Goal: Task Accomplishment & Management: Use online tool/utility

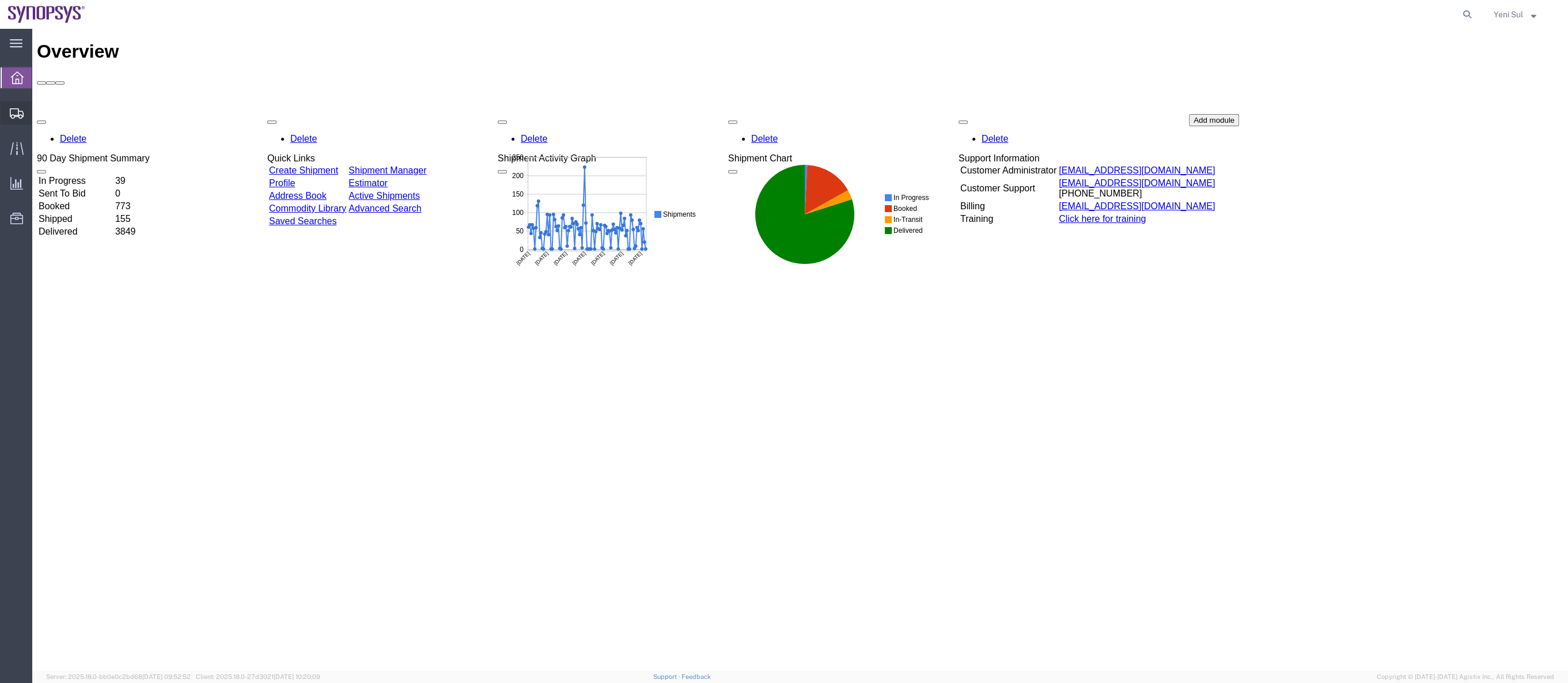
click at [0, 0] on span "Shipment Manager" at bounding box center [0, 0] width 0 height 0
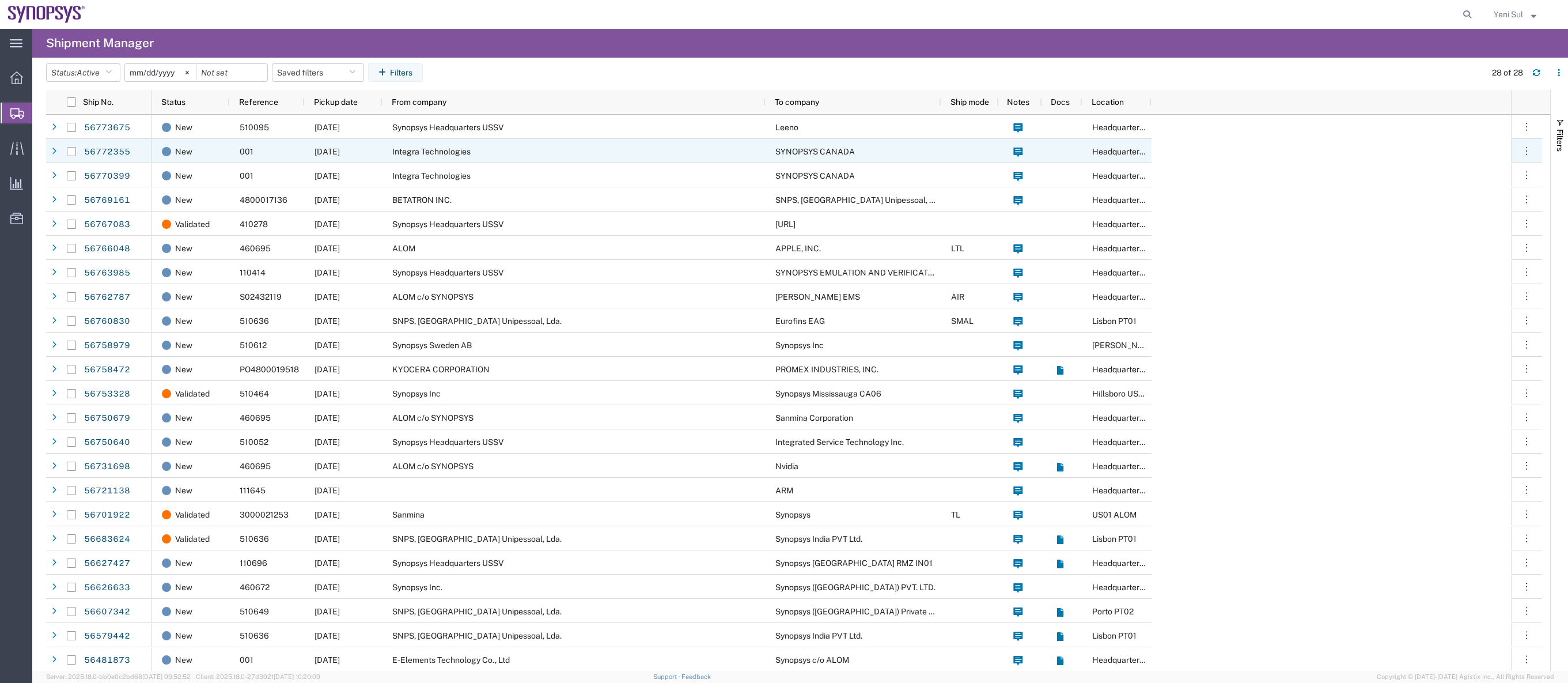
click at [406, 148] on span "Integra Technologies" at bounding box center [431, 151] width 78 height 9
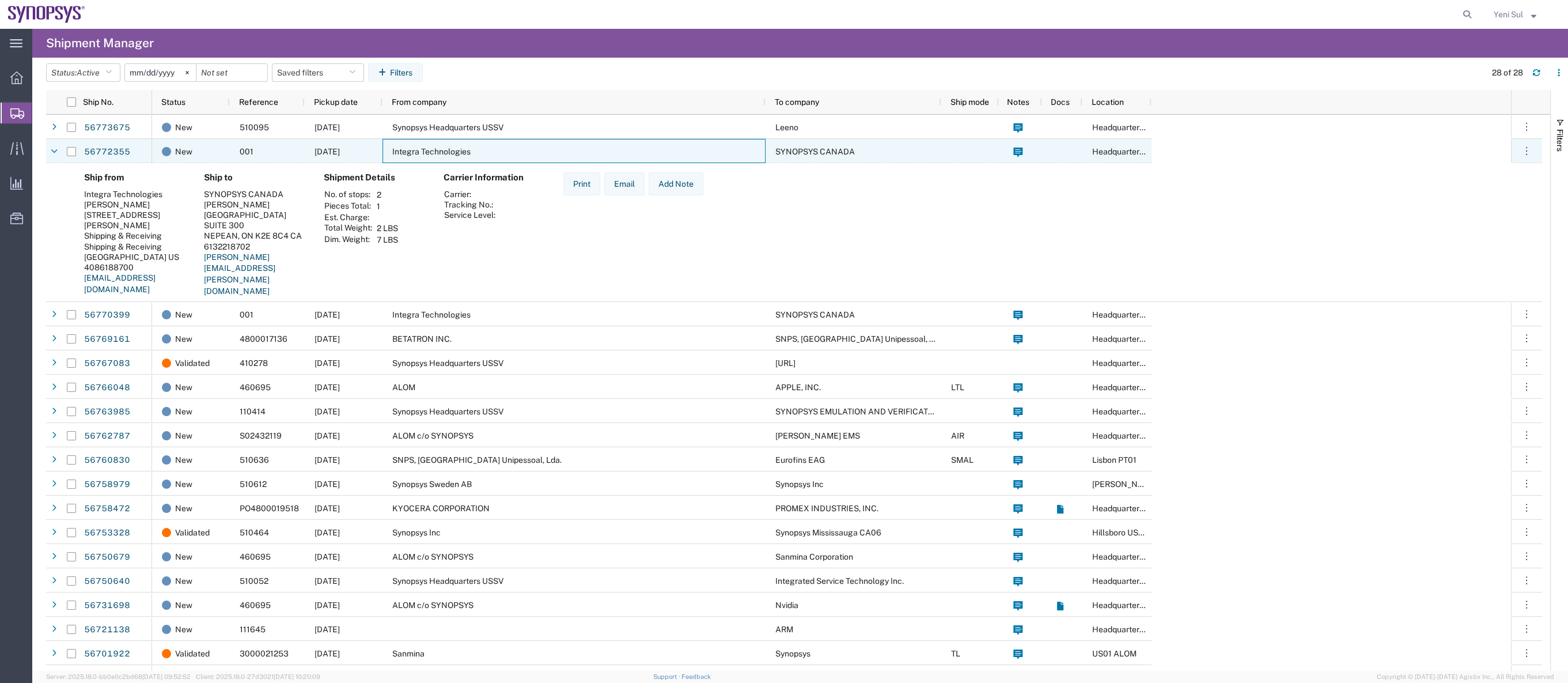
click at [406, 148] on span "Integra Technologies" at bounding box center [431, 151] width 78 height 9
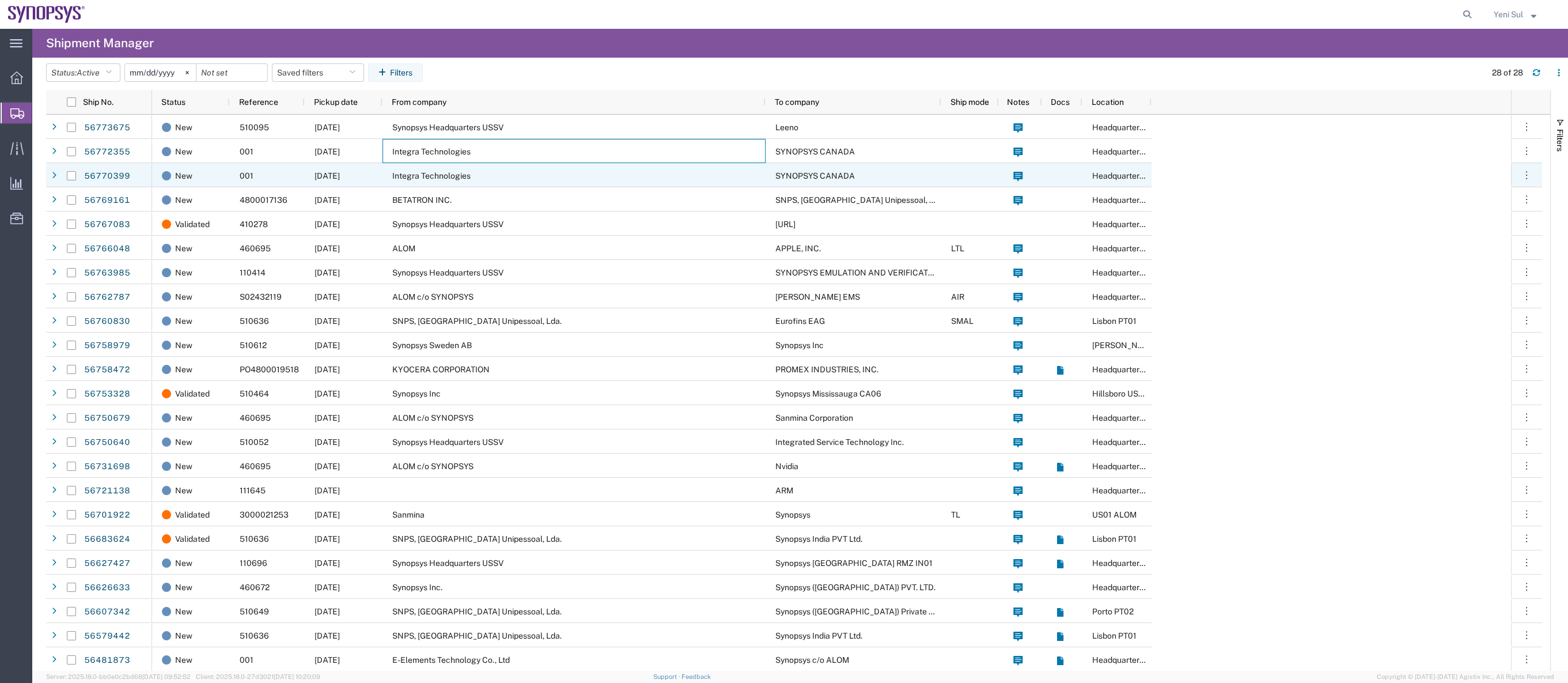
click at [453, 181] on div "Integra Technologies" at bounding box center [574, 175] width 383 height 24
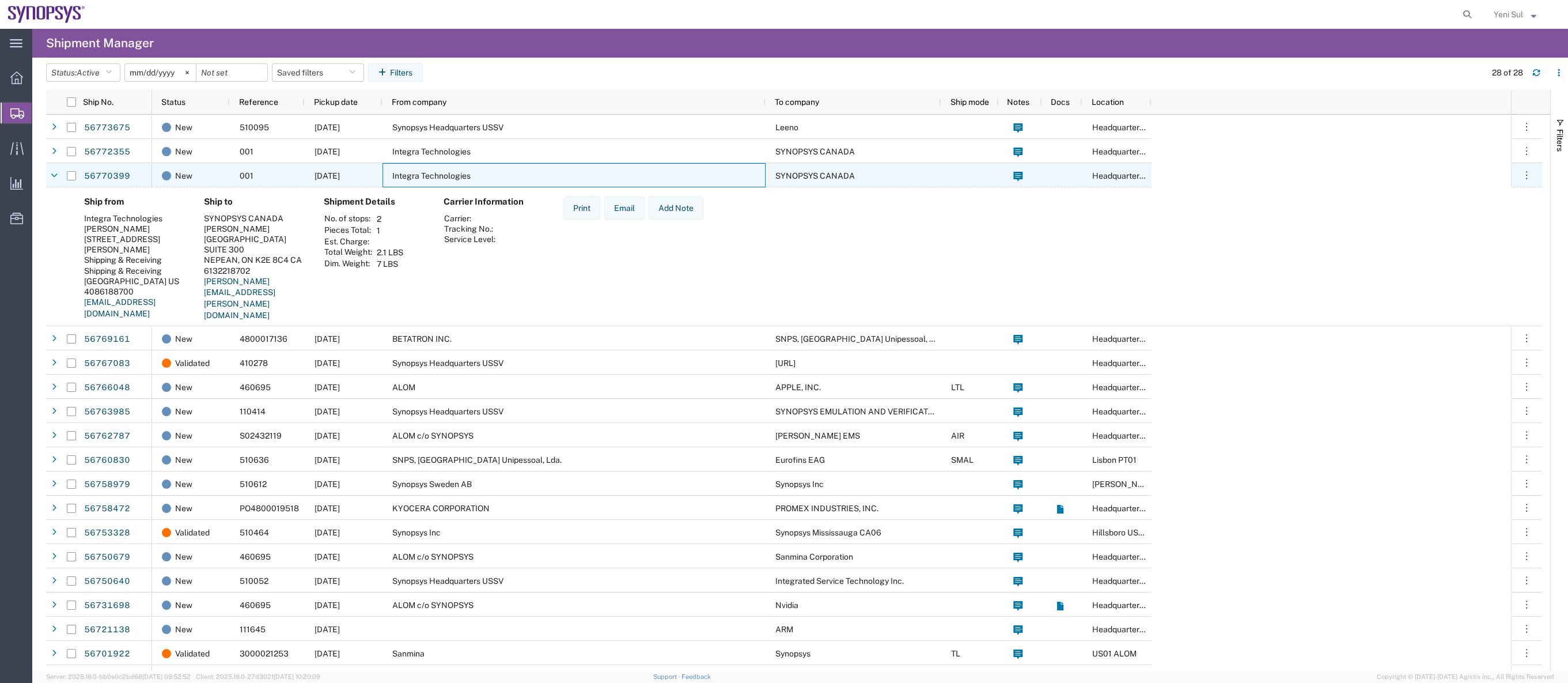
click at [455, 179] on span "Integra Technologies" at bounding box center [431, 175] width 78 height 9
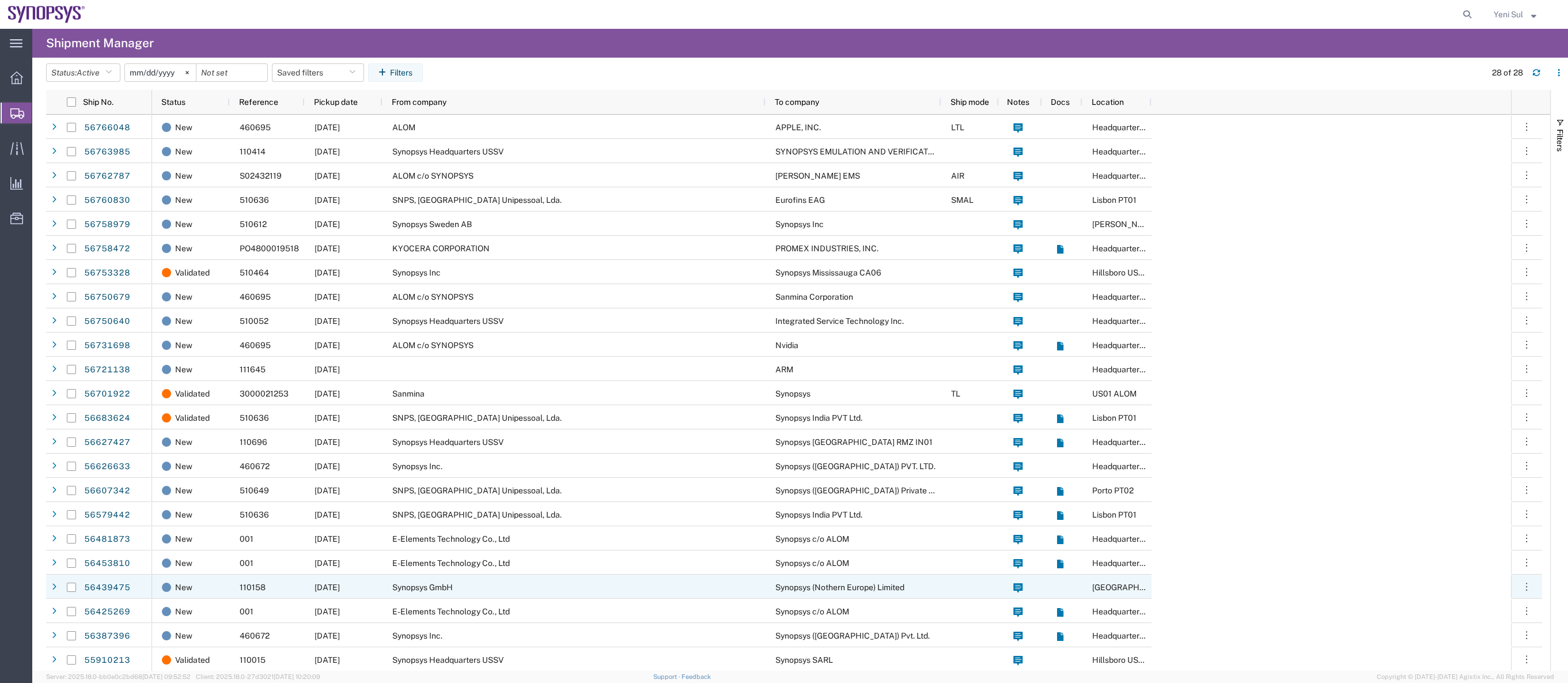
scroll to position [121, 0]
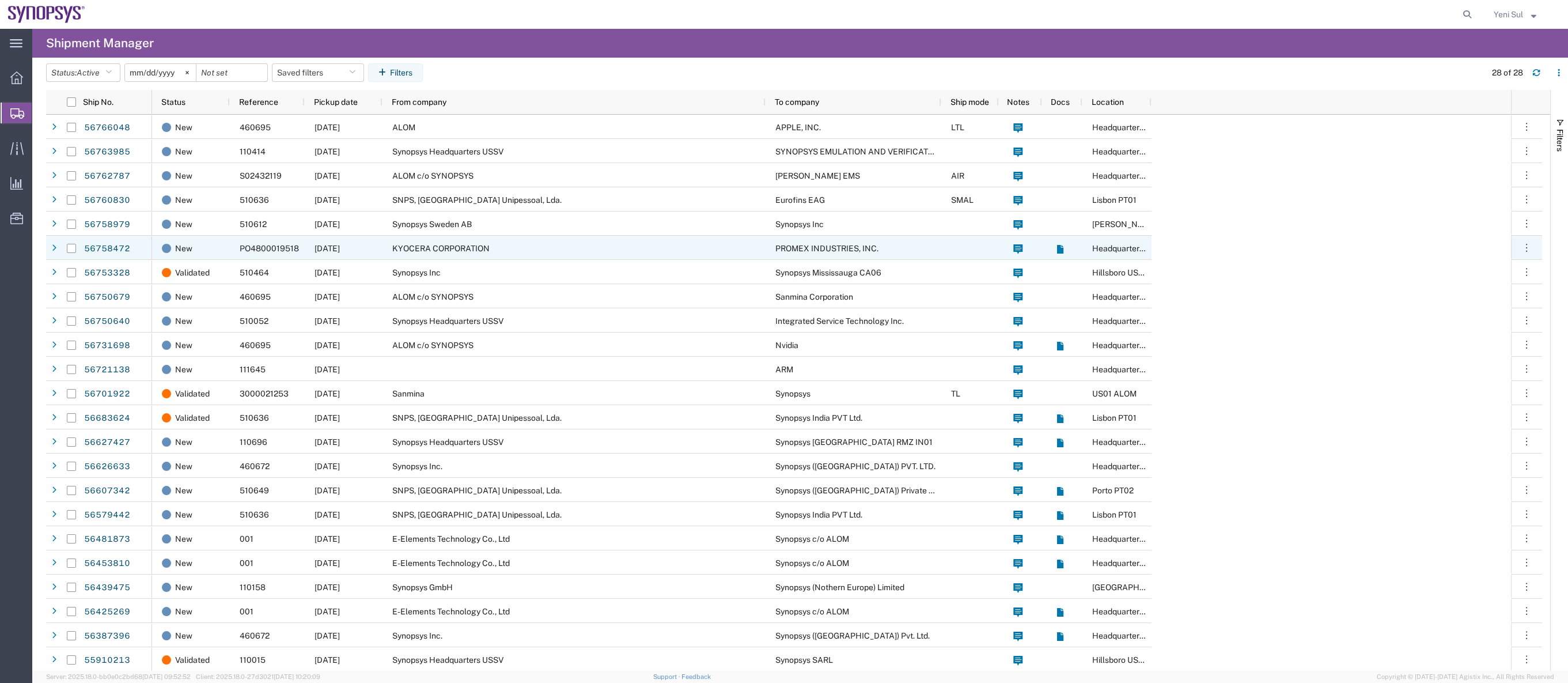
click at [466, 243] on span "KYOCERA CORPORATION" at bounding box center [441, 248] width 97 height 9
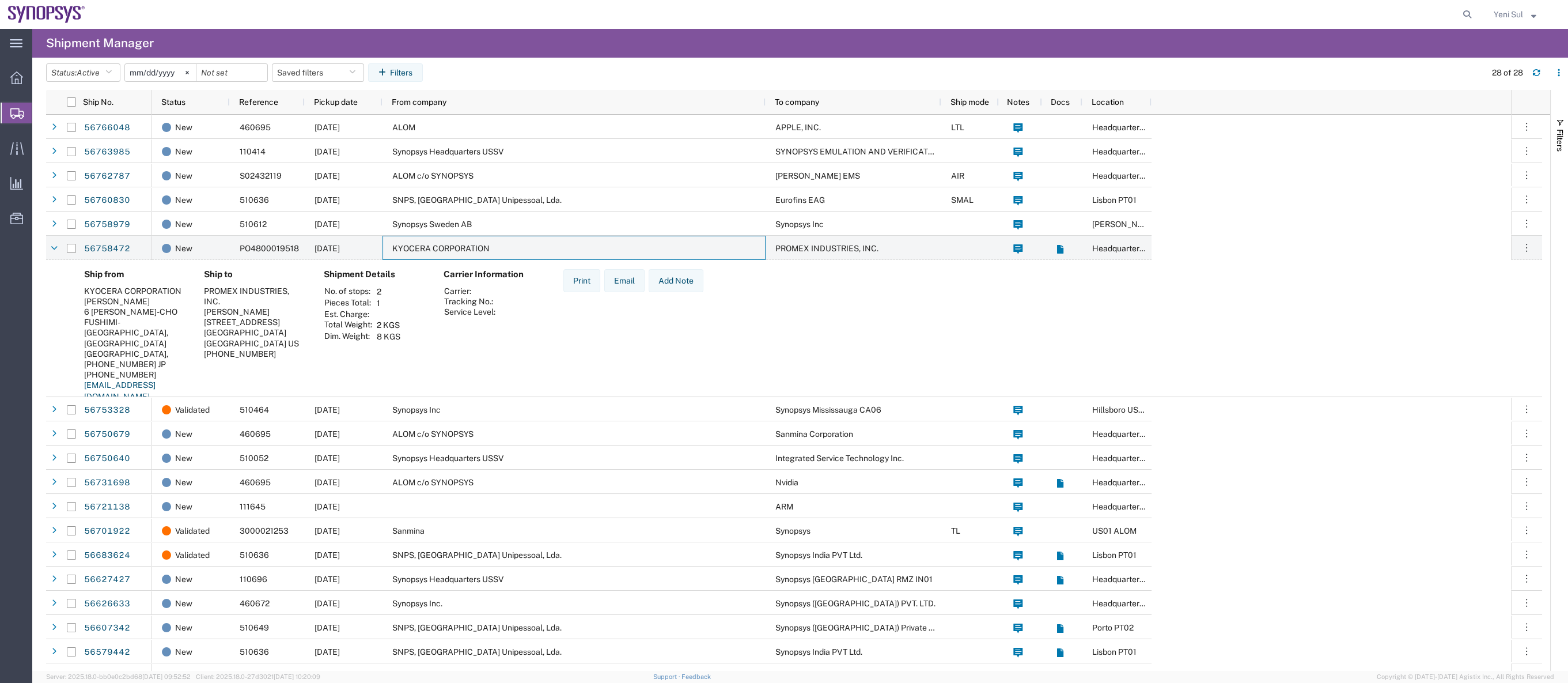
click at [0, 0] on span "Shipment Manager" at bounding box center [0, 0] width 0 height 0
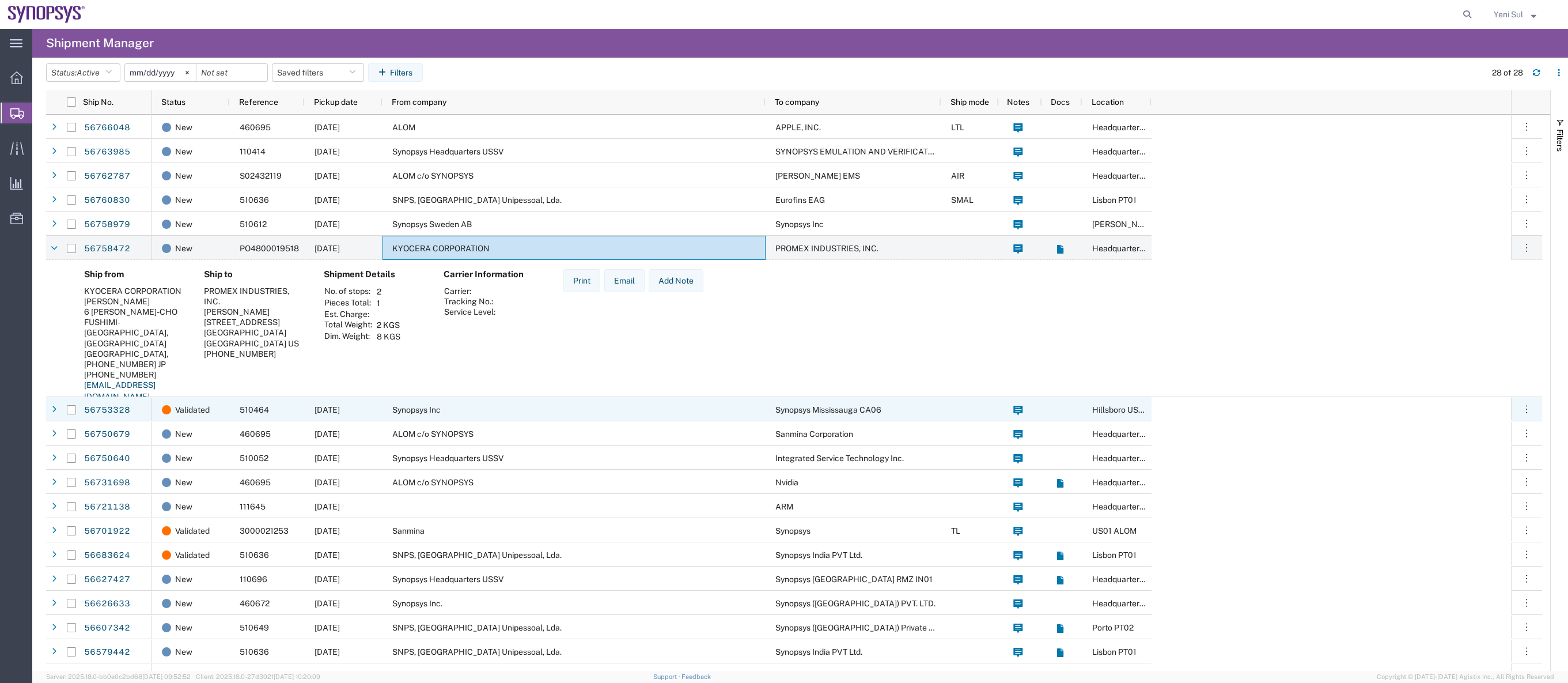
scroll to position [0, 0]
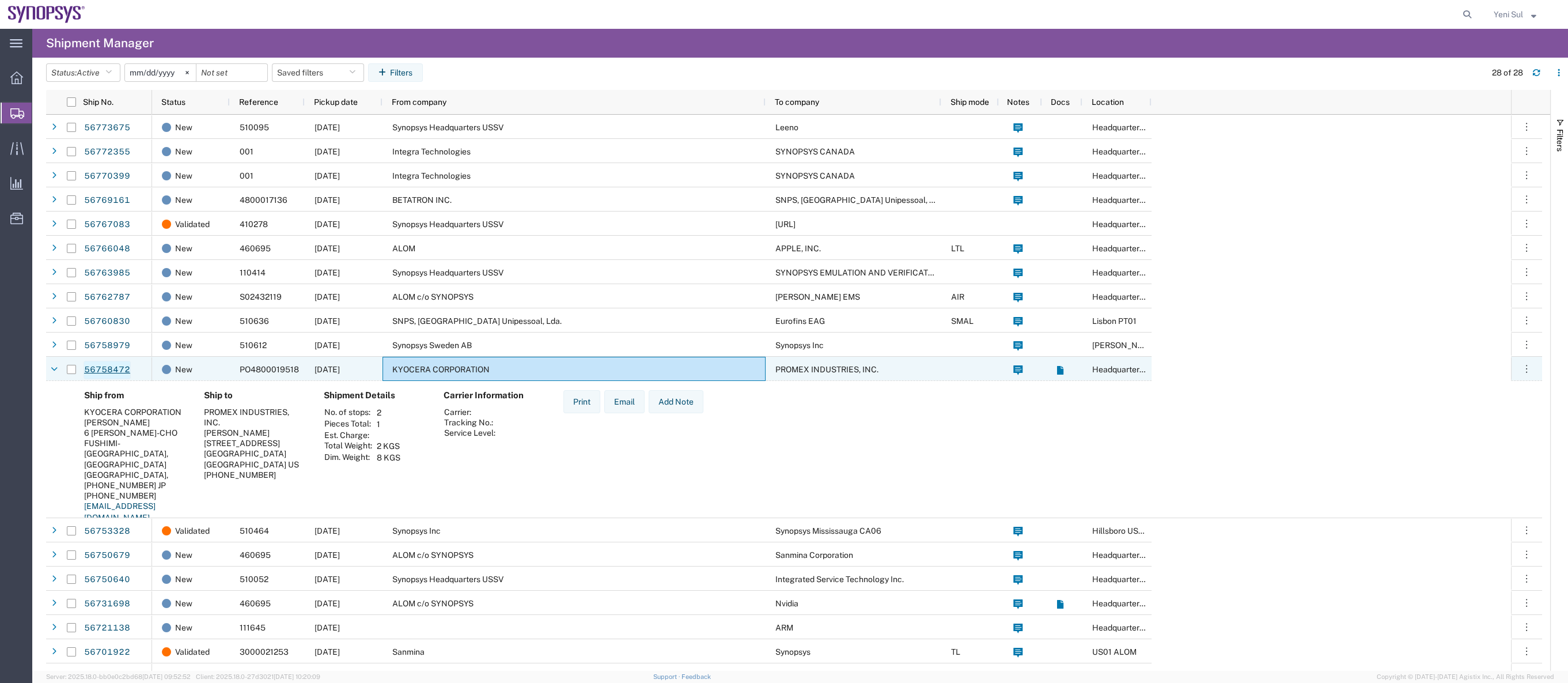
click at [121, 371] on link "56758472" at bounding box center [107, 370] width 47 height 19
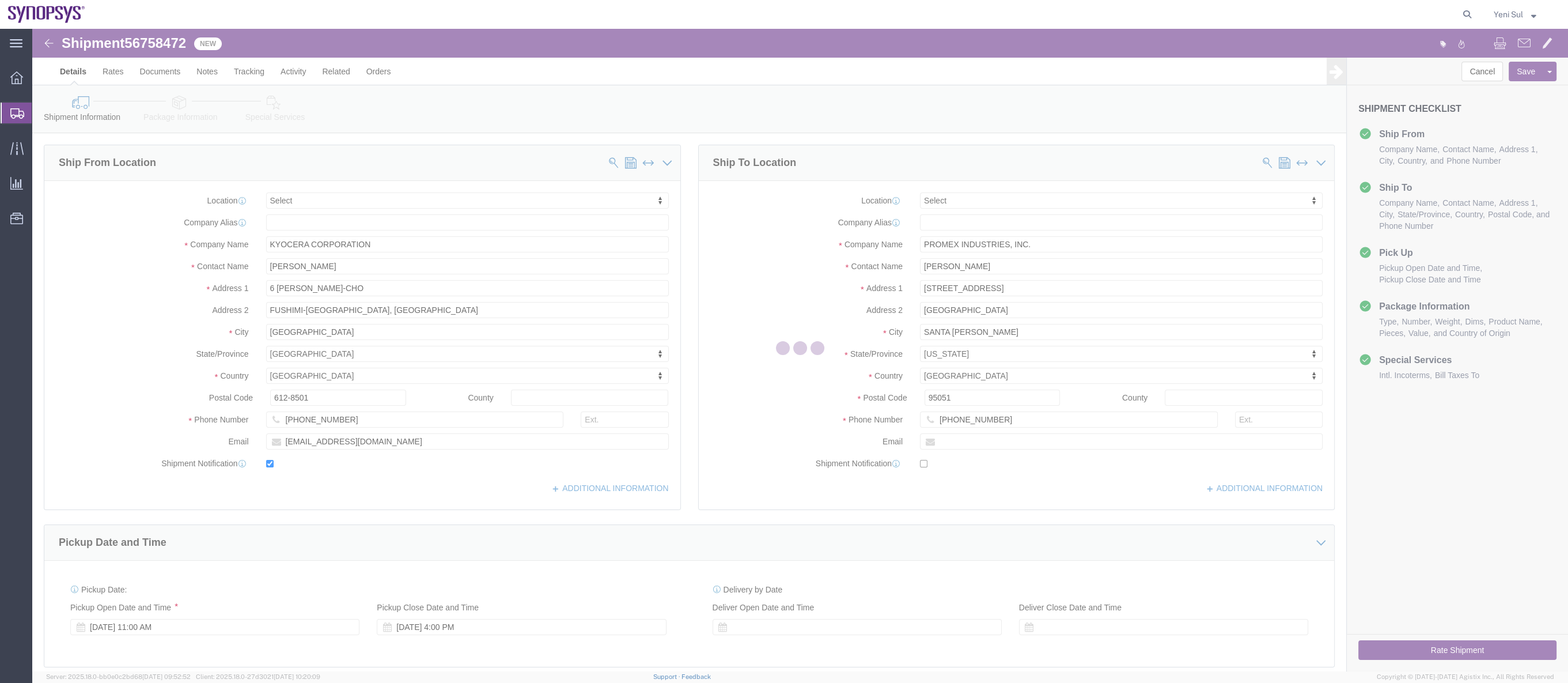
select select
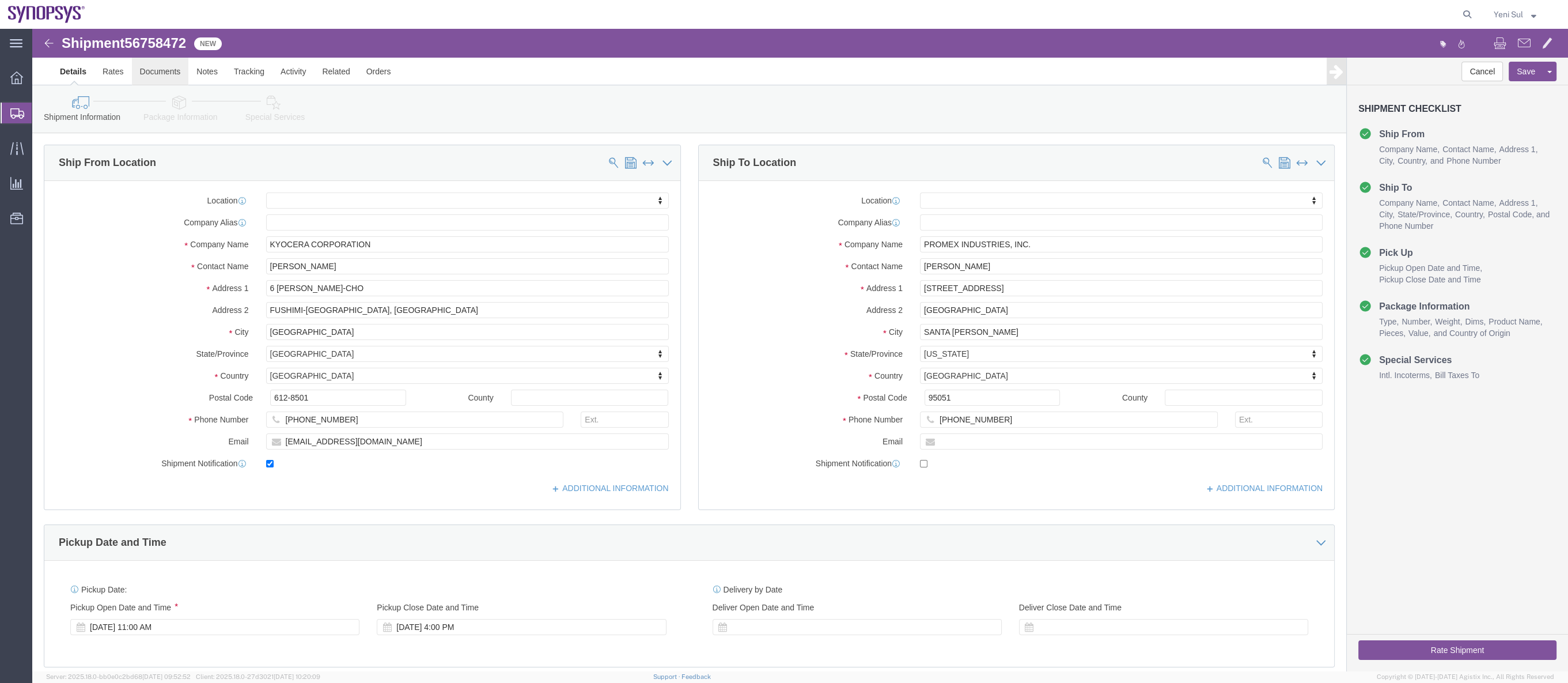
click link "Documents"
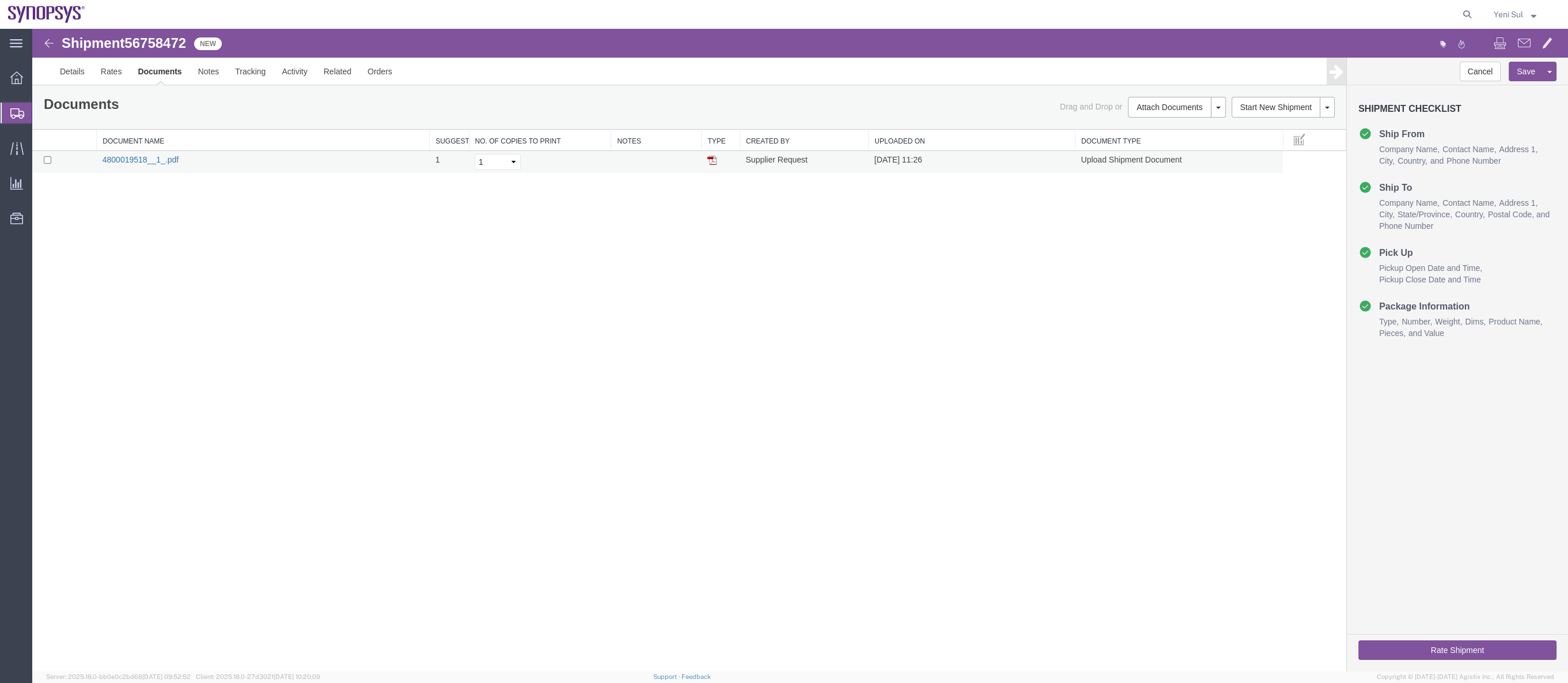
click at [141, 159] on link "4800019518__1_.pdf" at bounding box center [141, 159] width 76 height 9
click at [54, 67] on link "Details" at bounding box center [72, 71] width 41 height 28
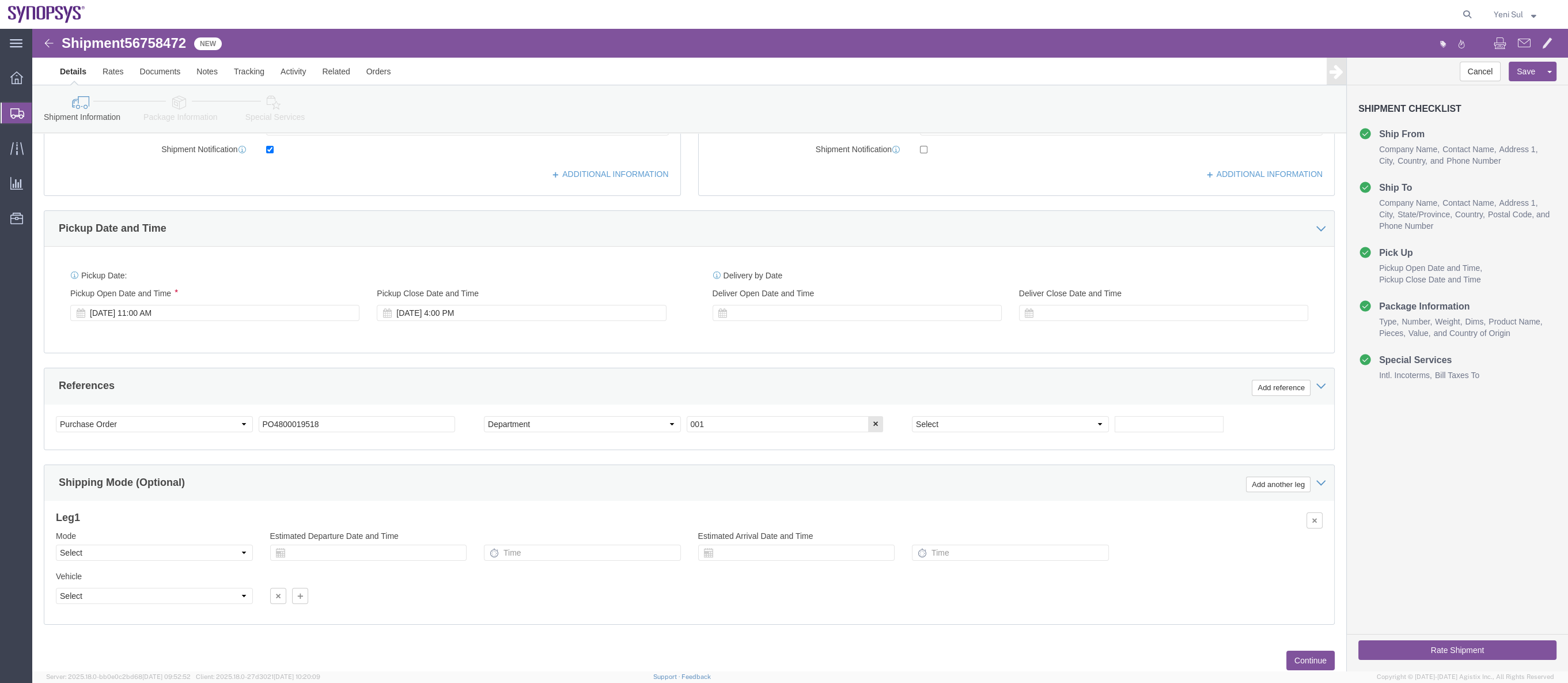
scroll to position [347, 0]
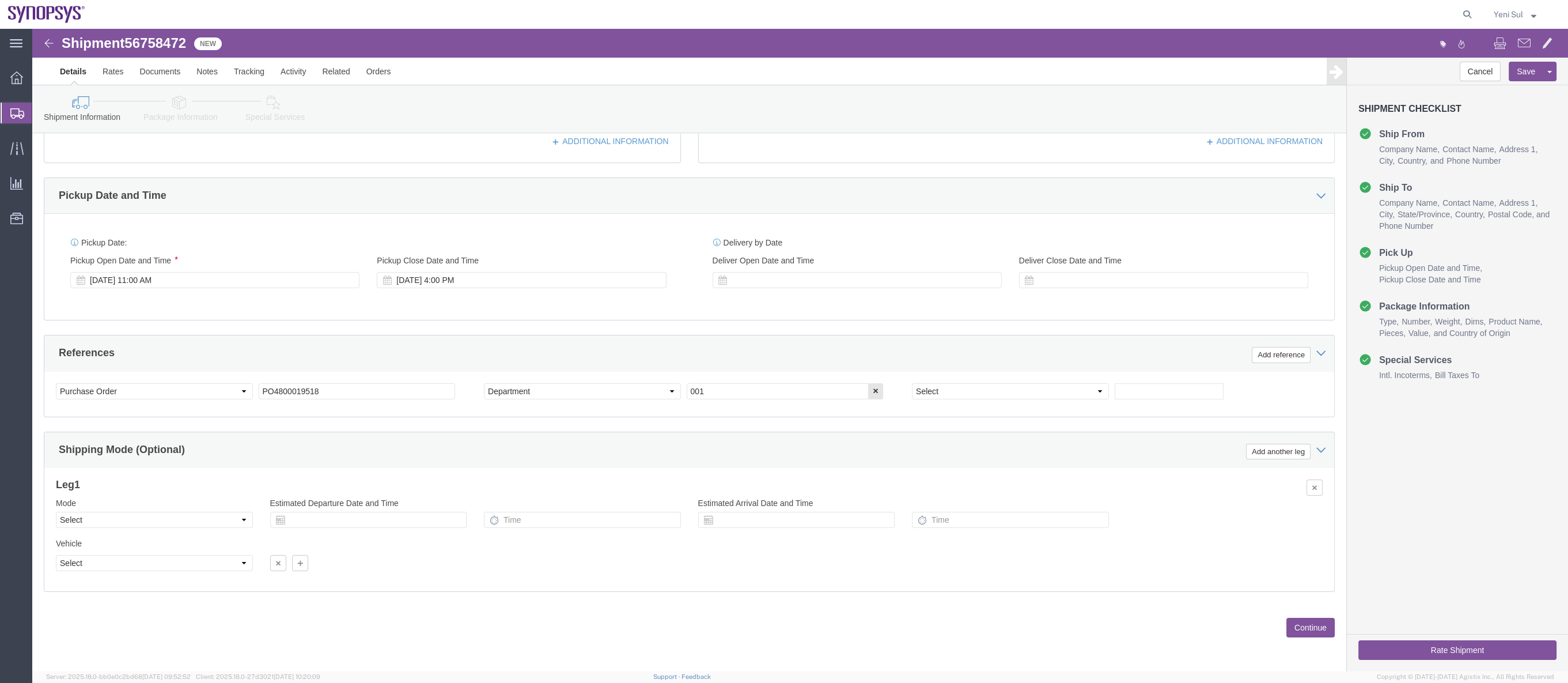
click button "Continue"
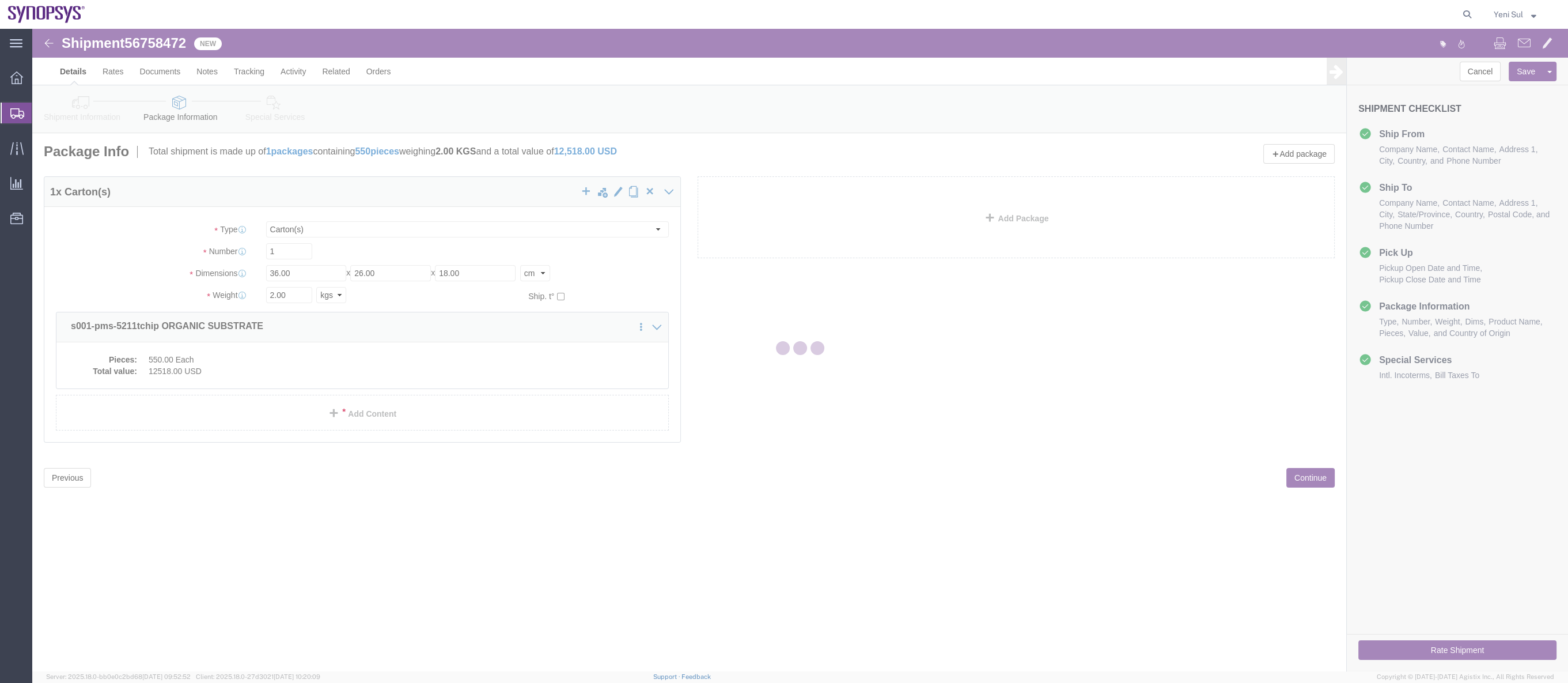
scroll to position [0, 0]
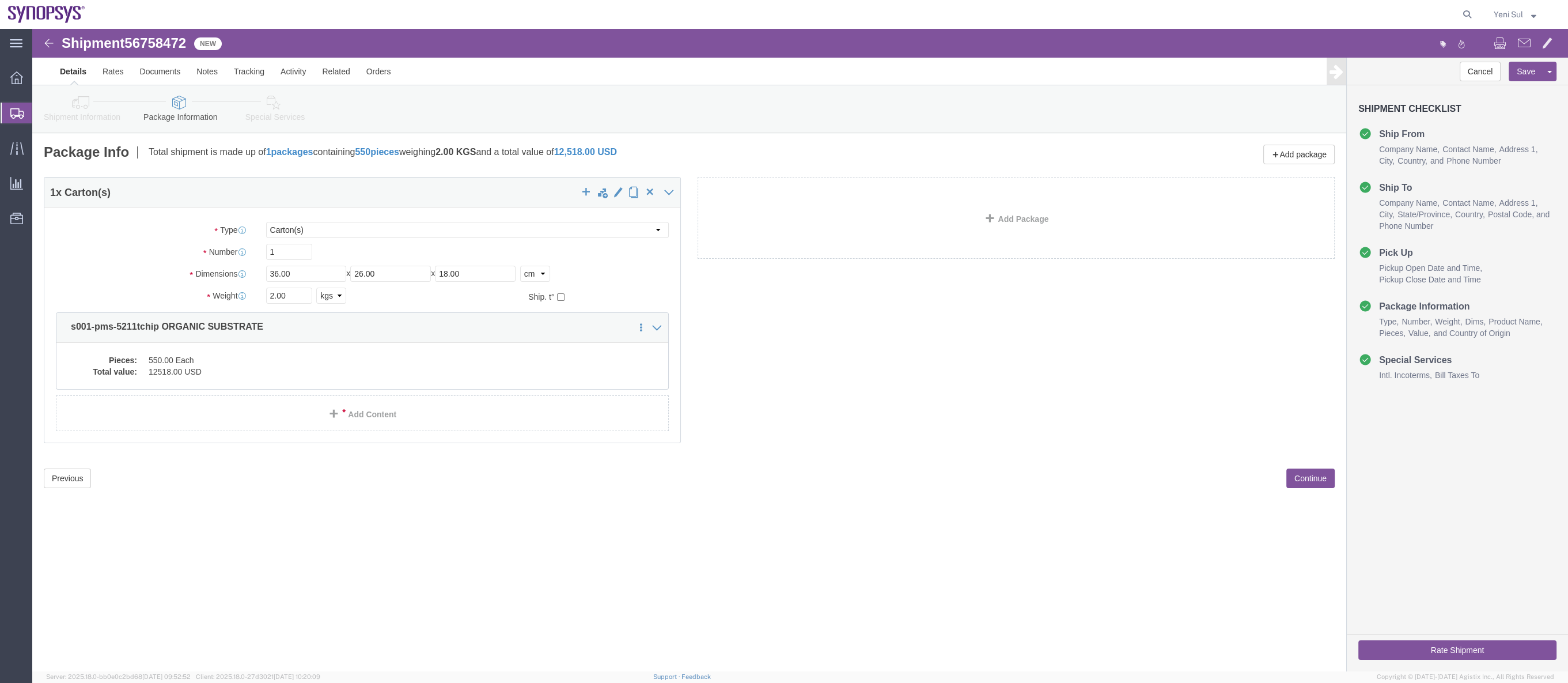
click div "Shipment 56758472 1 of 1 New Details Rates Documents Notes Tracking Activity Re…"
click button "Continue"
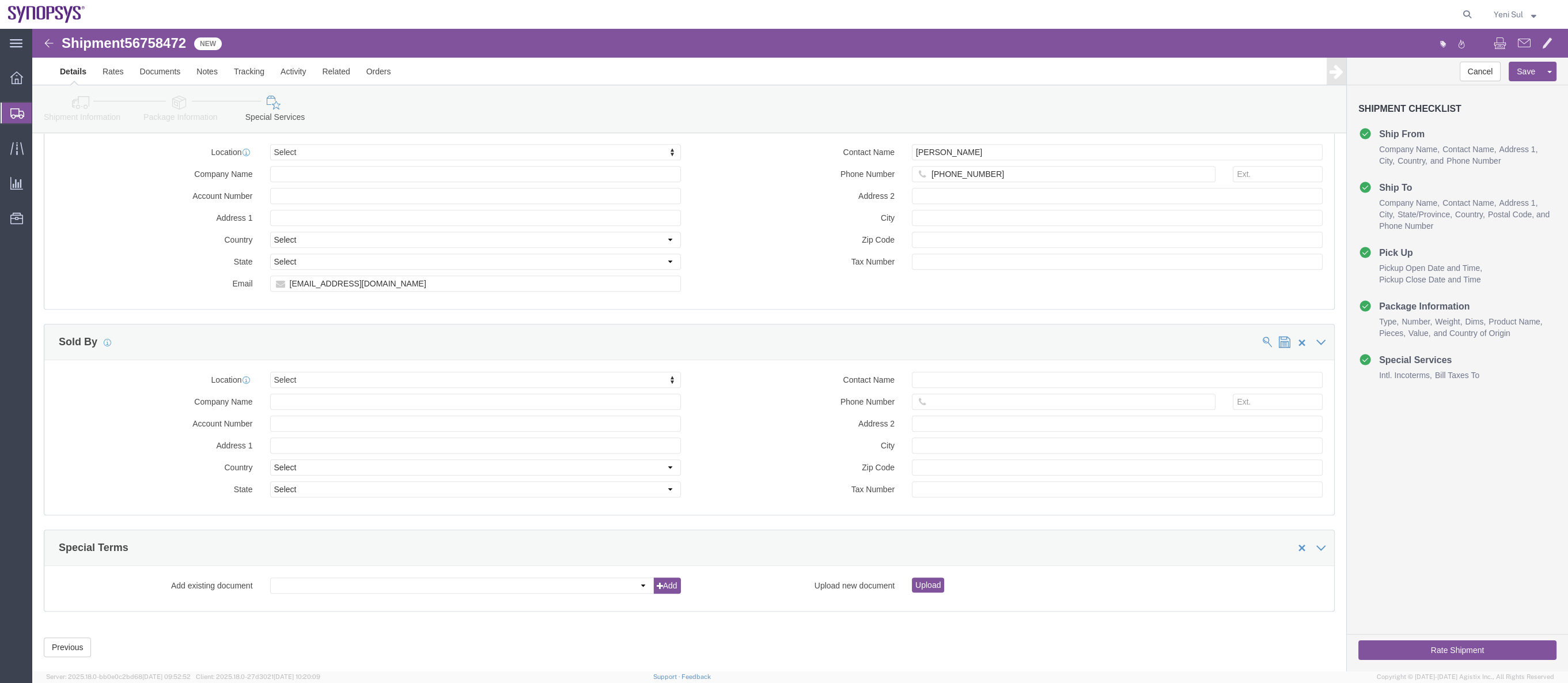
scroll to position [1207, 0]
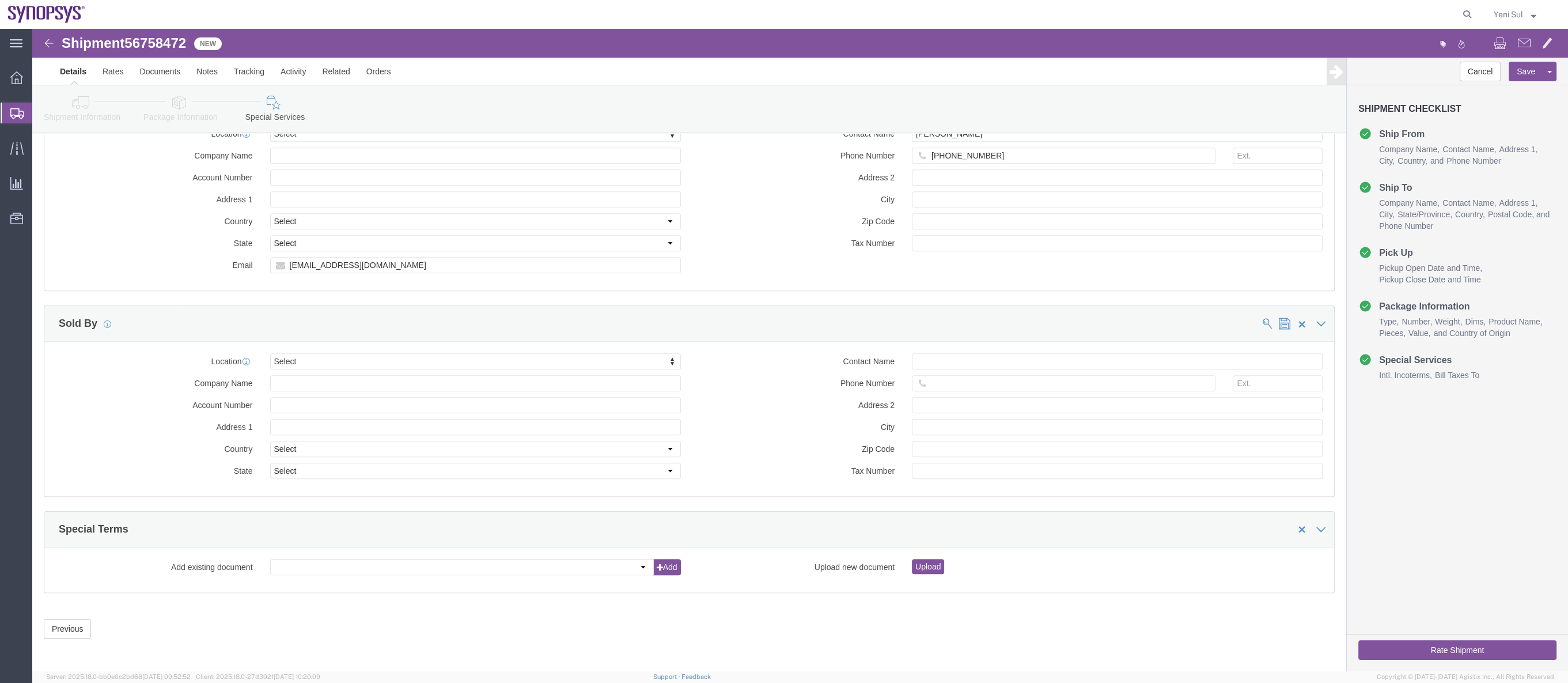
click button "Rate Shipment"
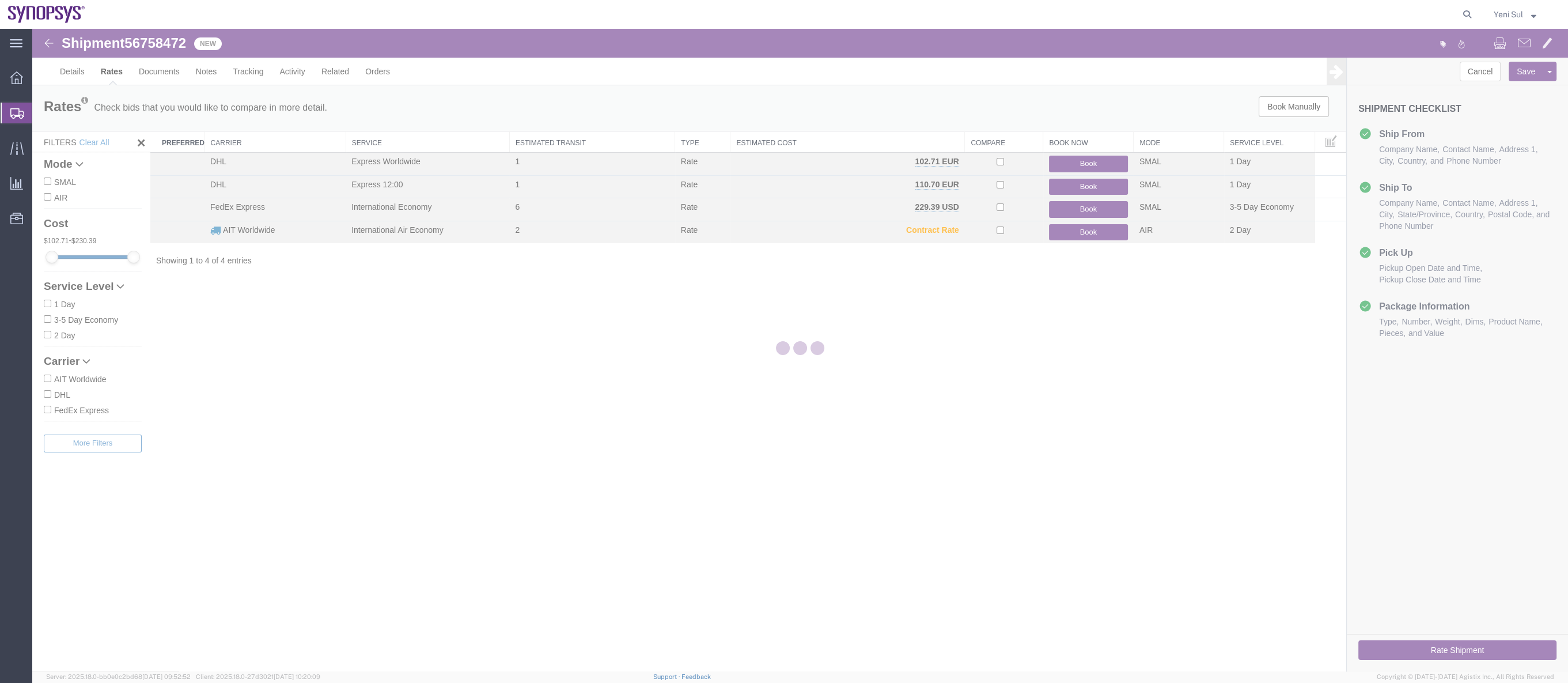
scroll to position [0, 0]
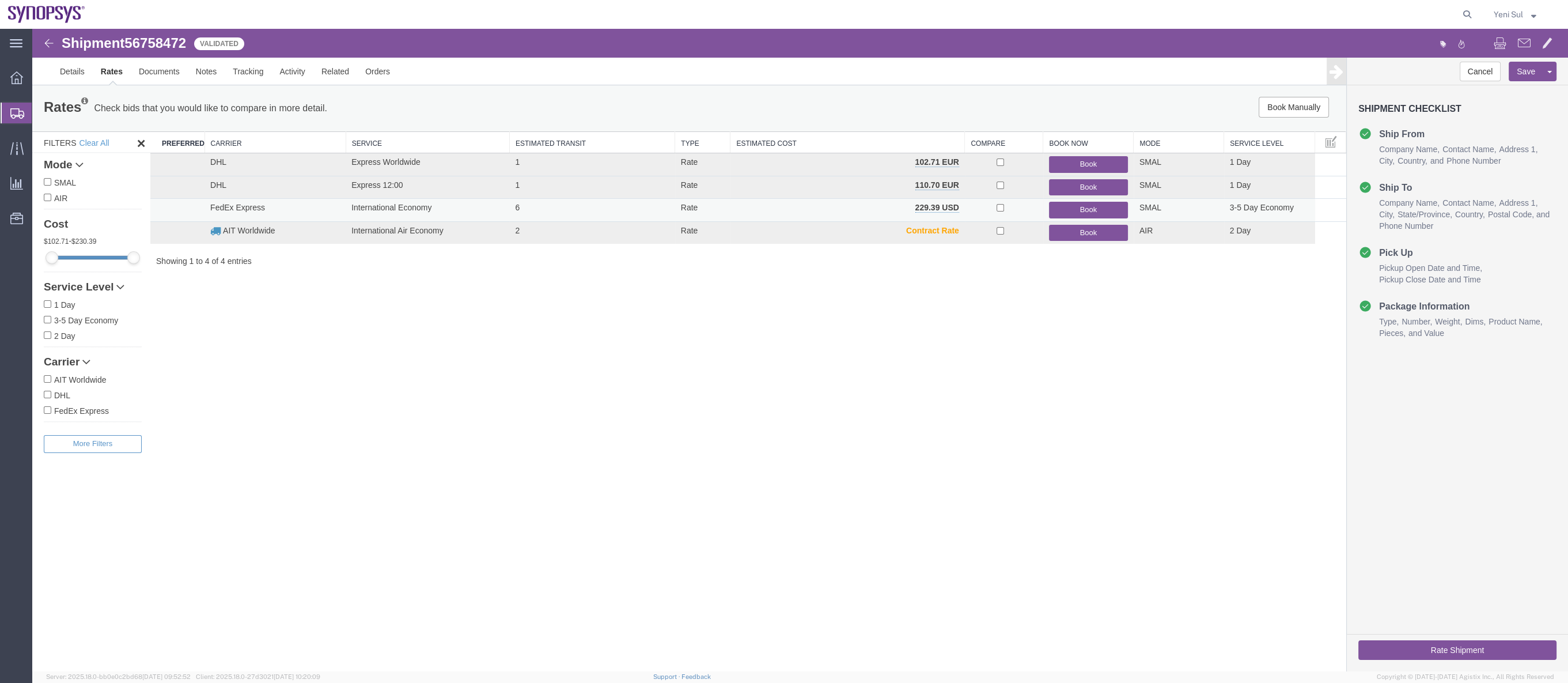
click at [1073, 207] on button "Book" at bounding box center [1088, 210] width 79 height 17
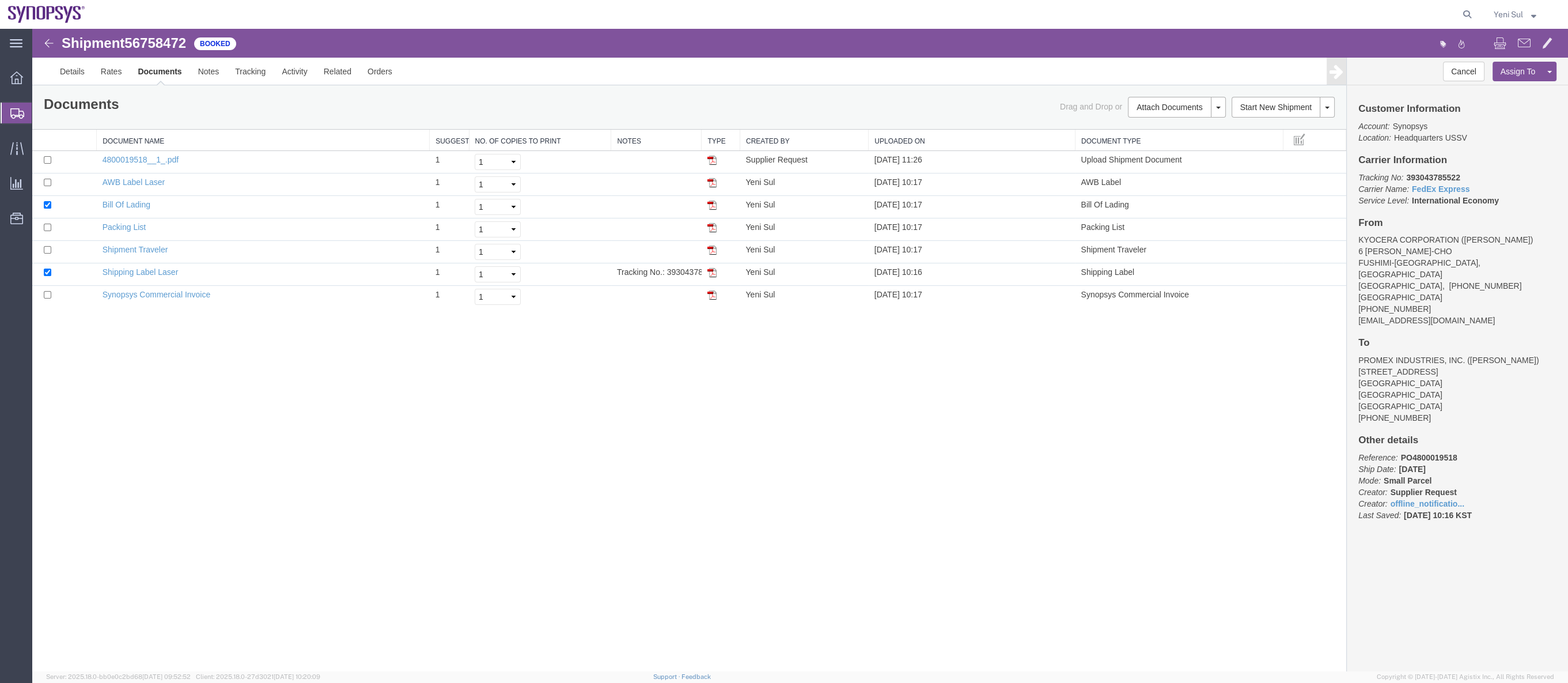
click at [55, 473] on div "Shipment 56758472 7 of 7 Booked Details Rates Documents Notes Tracking Activity…" at bounding box center [800, 350] width 1535 height 642
click at [67, 64] on link "Details" at bounding box center [72, 71] width 41 height 28
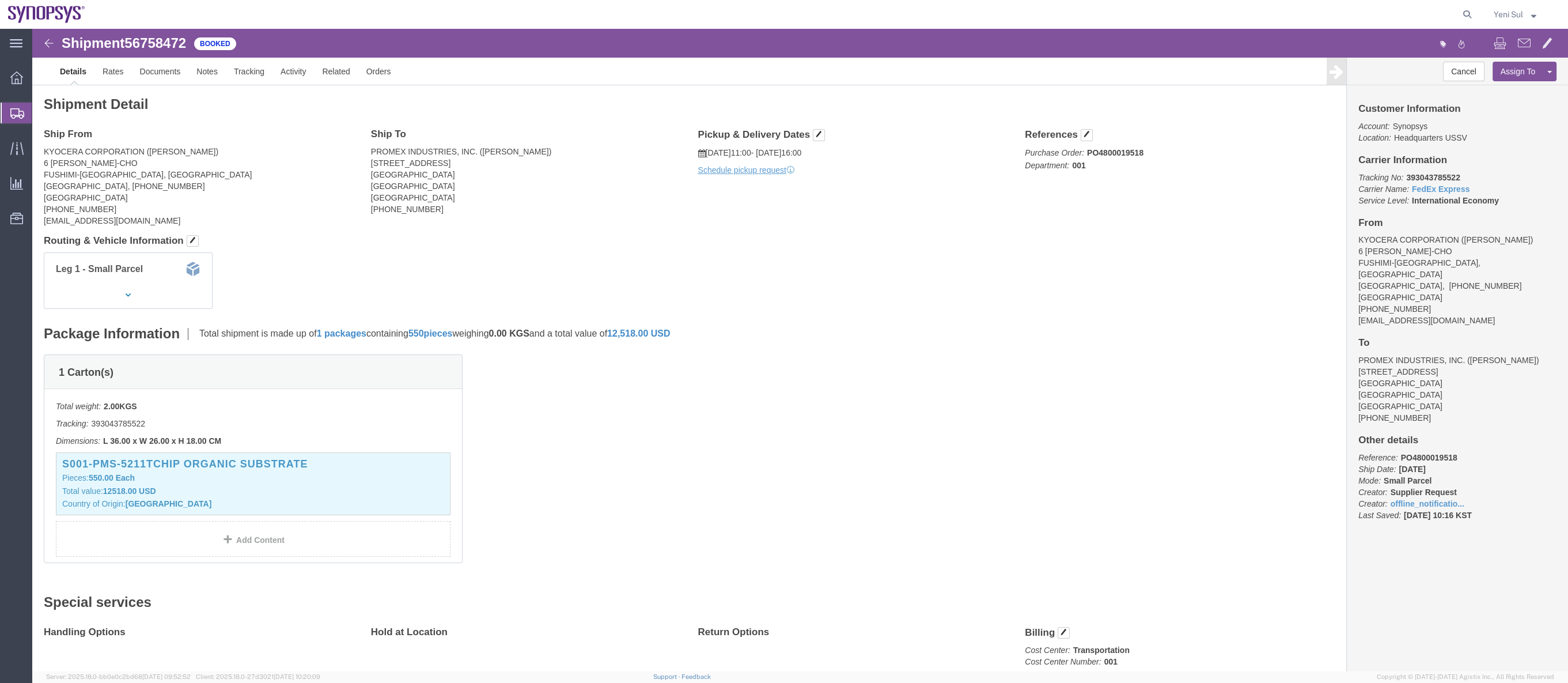
drag, startPoint x: 821, startPoint y: 277, endPoint x: 813, endPoint y: 207, distance: 70.5
click div "Leg 1 - Small Parcel"
click link "Schedule pickup request"
click div "Shipment Detail Ship From KYOCERA CORPORATION ([PERSON_NAME]) 6 TAKEDA TOBADONO…"
drag, startPoint x: 845, startPoint y: 377, endPoint x: 814, endPoint y: 359, distance: 35.8
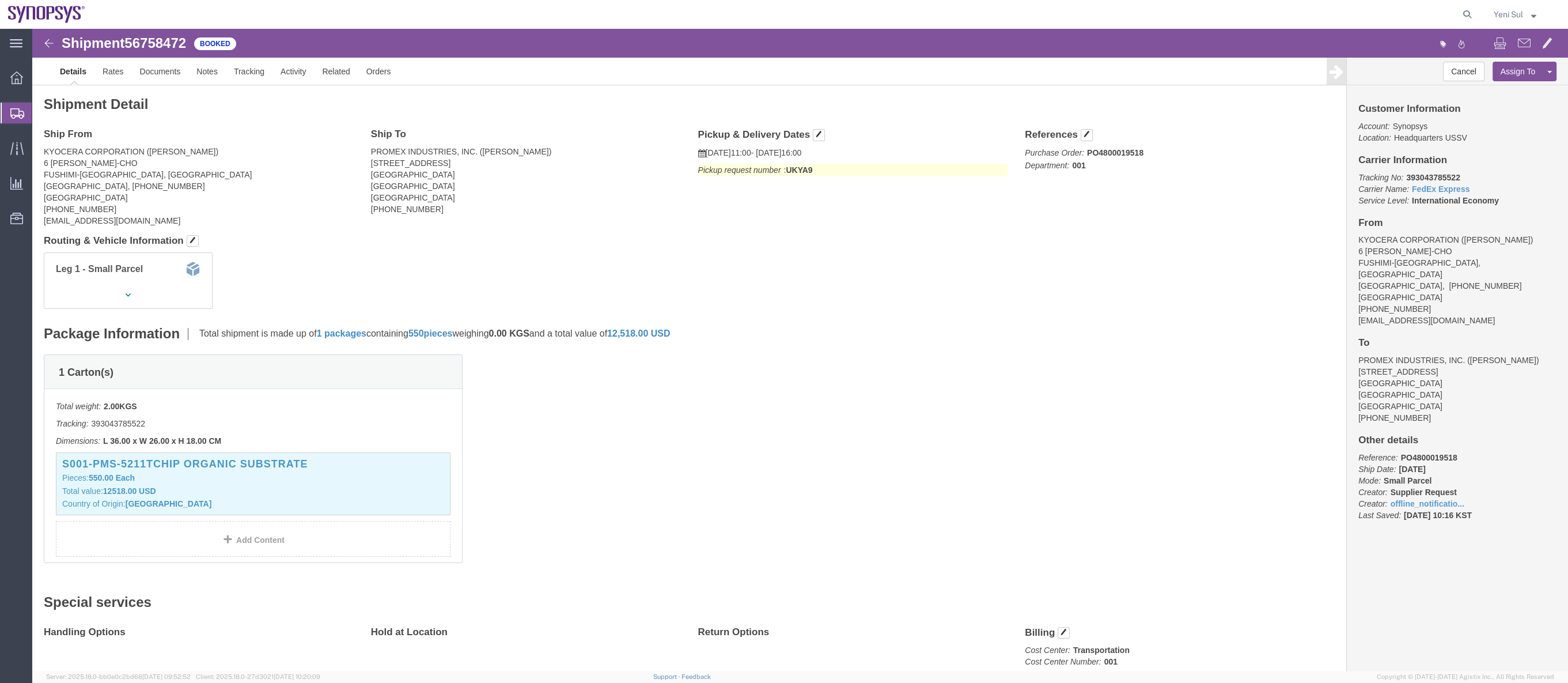
click div "1 Carton(s) Total weight: 2.00 KGS Tracking: 393043785522 Dimensions: L 36.00 x…"
click at [0, 0] on span "Shipment Manager" at bounding box center [0, 0] width 0 height 0
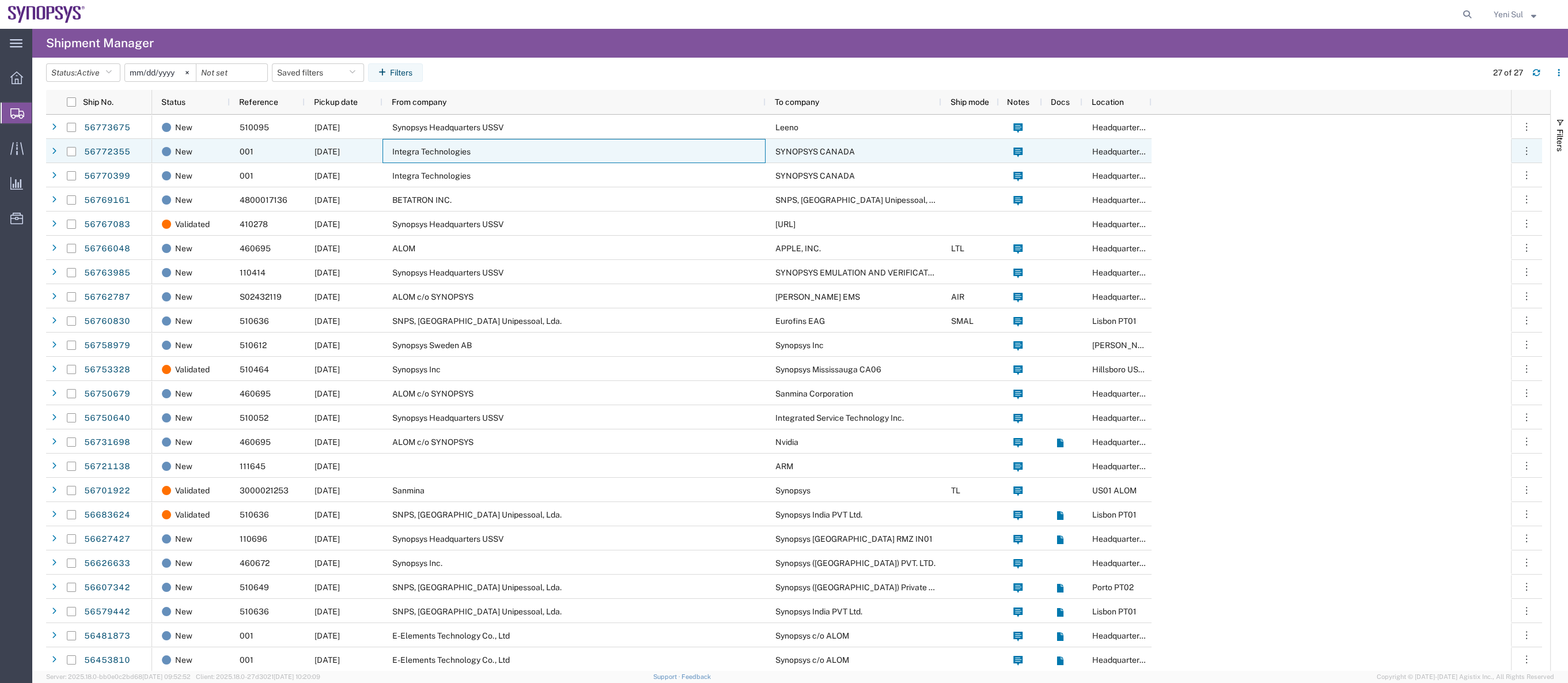
click at [448, 157] on div "Integra Technologies" at bounding box center [574, 150] width 383 height 24
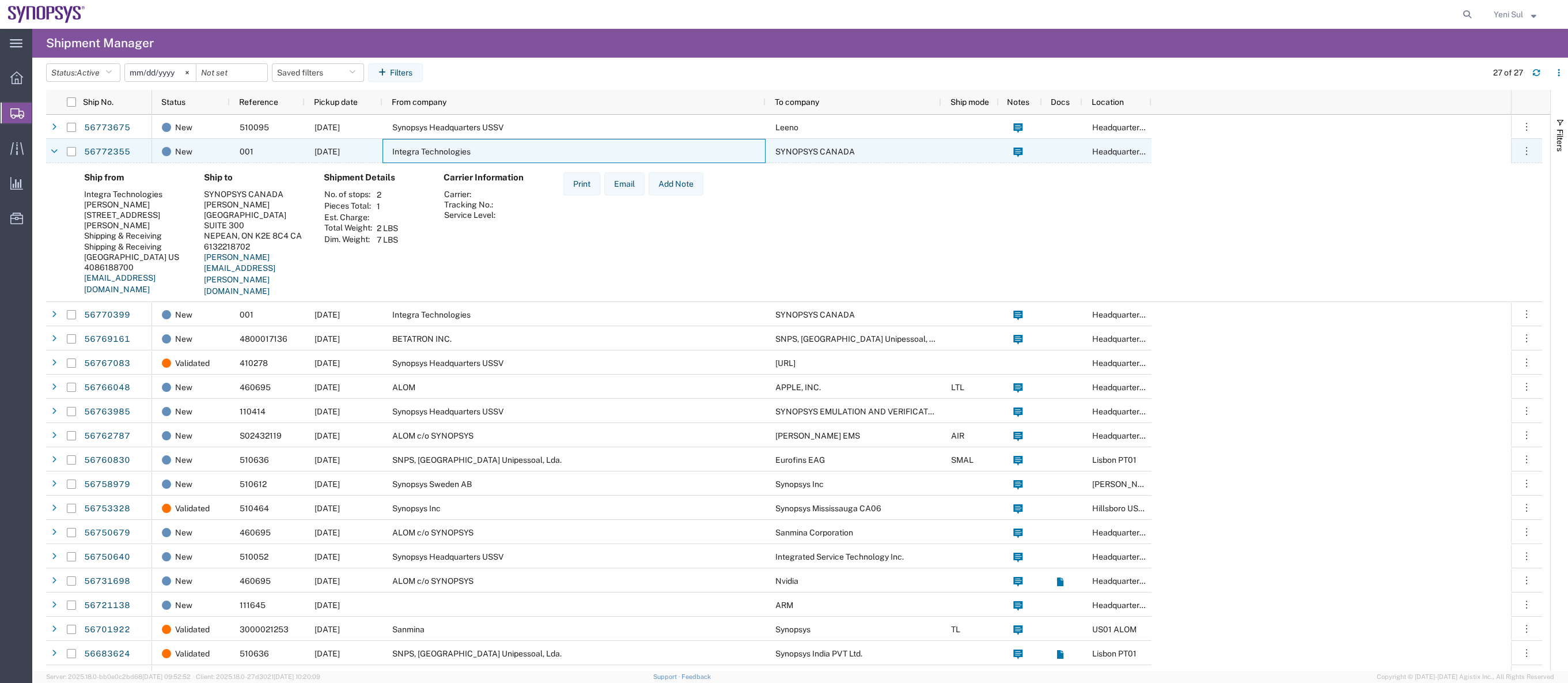
drag, startPoint x: 447, startPoint y: 150, endPoint x: 448, endPoint y: 155, distance: 5.1
click at [447, 150] on span "Integra Technologies" at bounding box center [431, 151] width 78 height 9
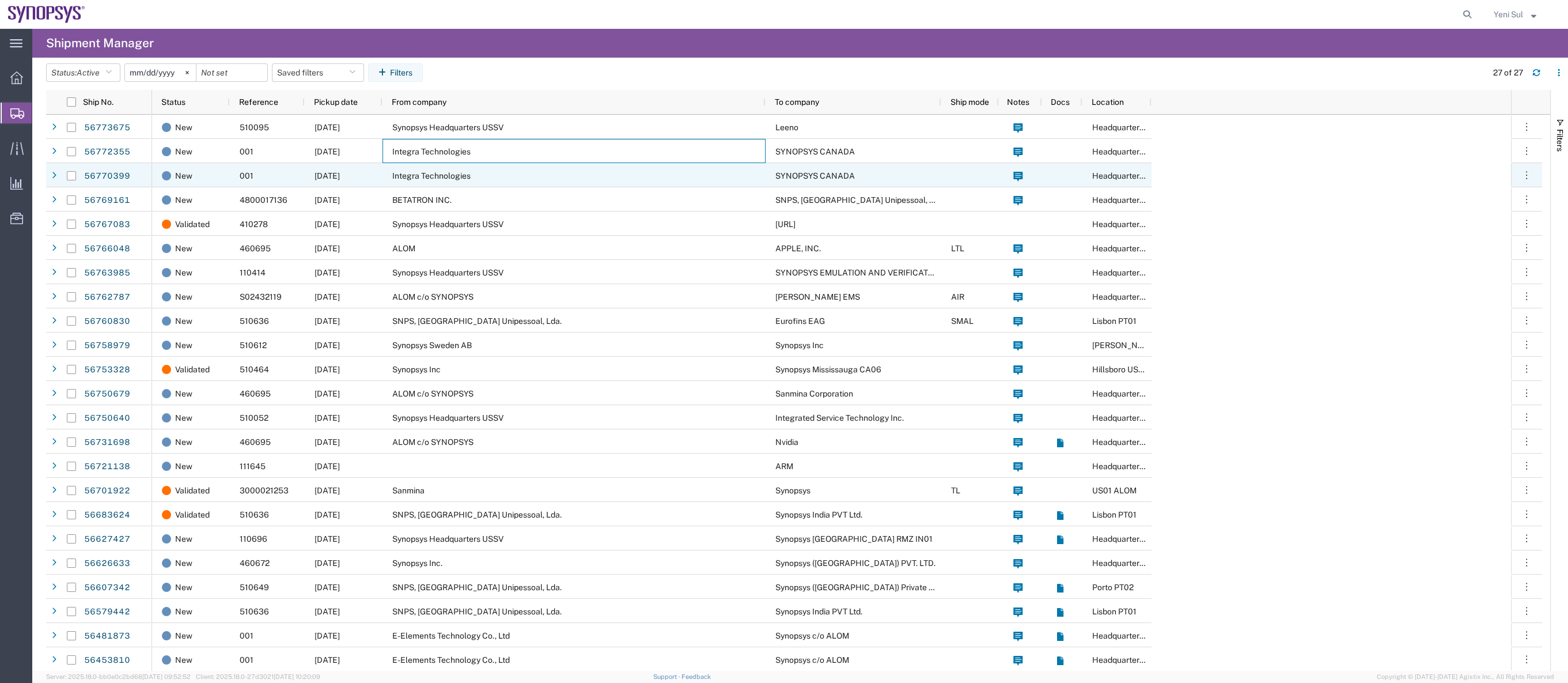
click at [458, 178] on span "Integra Technologies" at bounding box center [431, 175] width 78 height 9
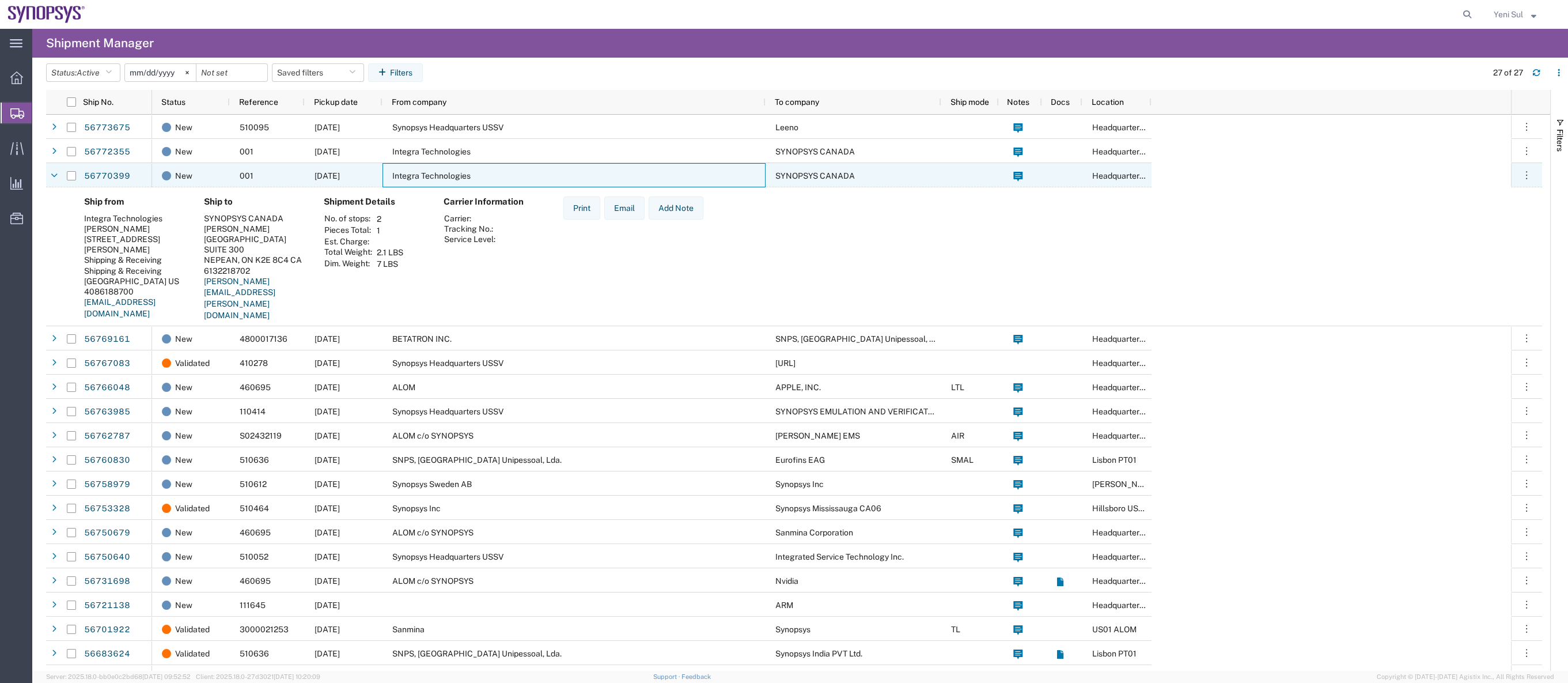
click at [458, 178] on span "Integra Technologies" at bounding box center [431, 175] width 78 height 9
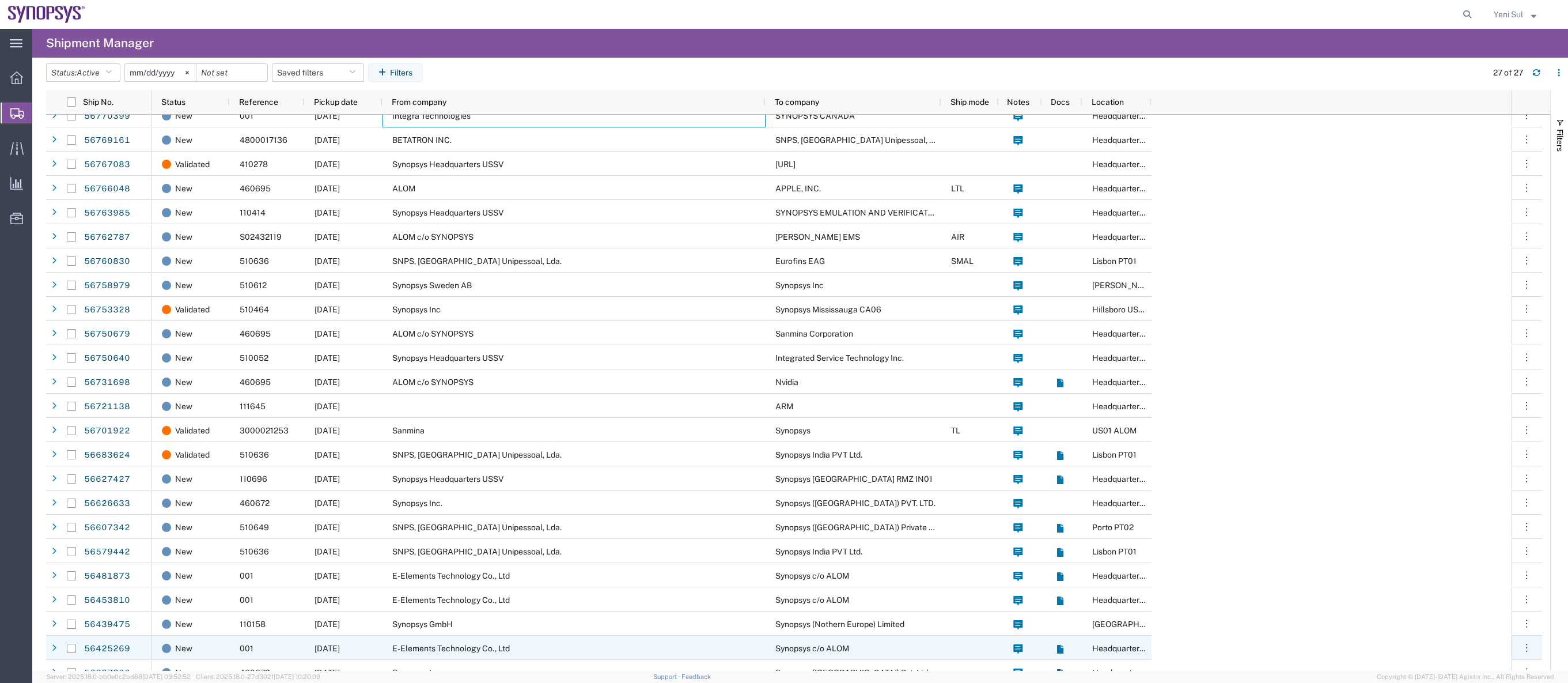
scroll to position [97, 0]
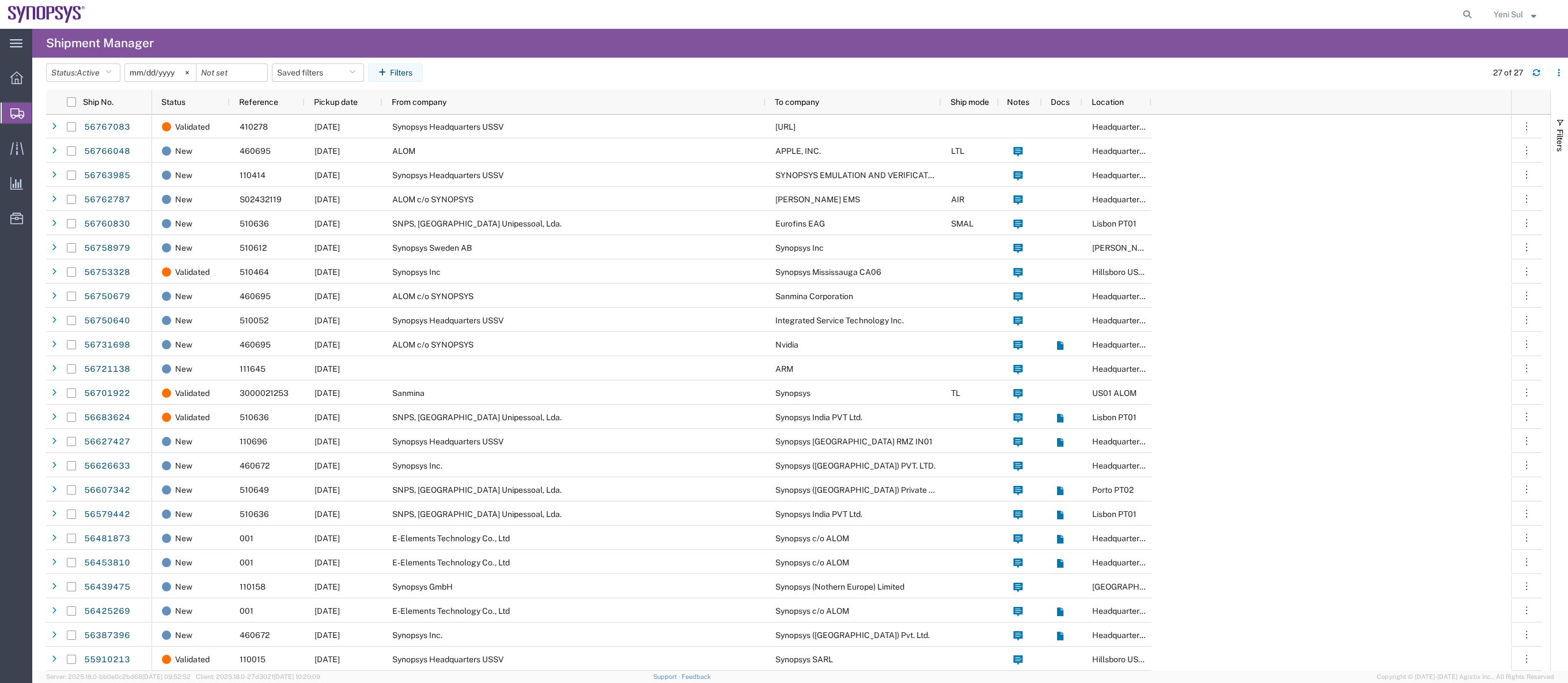
click at [28, 256] on div "main_menu Created with Sketch. Collapse Menu Overview Shipments Shipment Manage…" at bounding box center [16, 356] width 33 height 654
